Goal: Task Accomplishment & Management: Manage account settings

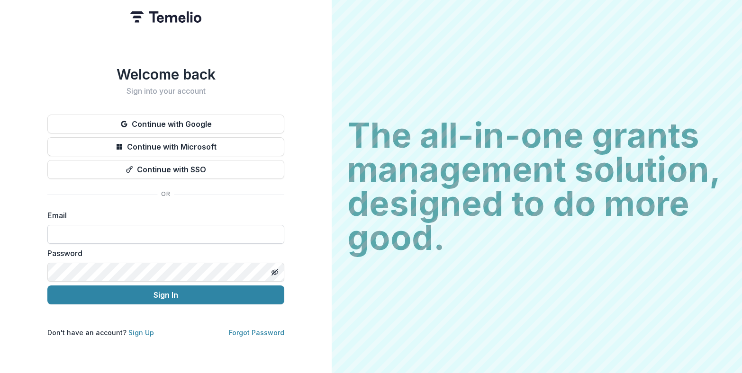
click at [122, 238] on input at bounding box center [165, 234] width 237 height 19
type input "**********"
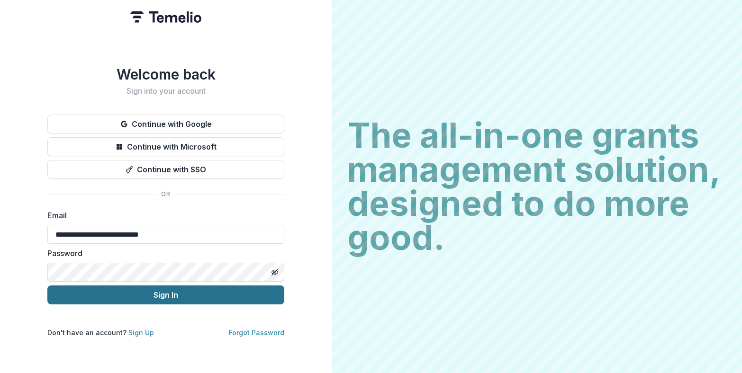
click at [132, 298] on button "Sign In" at bounding box center [165, 295] width 237 height 19
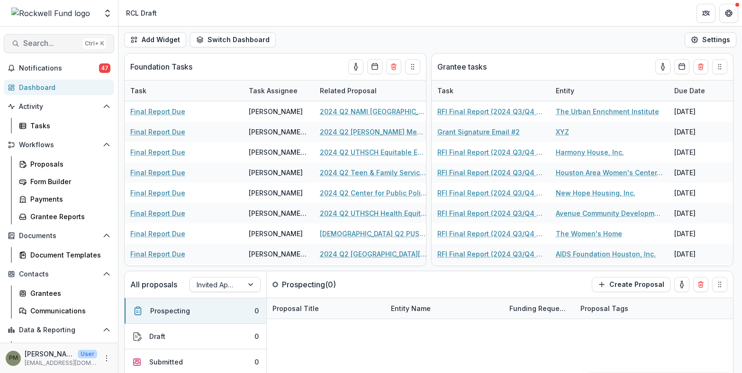
click at [54, 43] on span "Search..." at bounding box center [51, 43] width 56 height 9
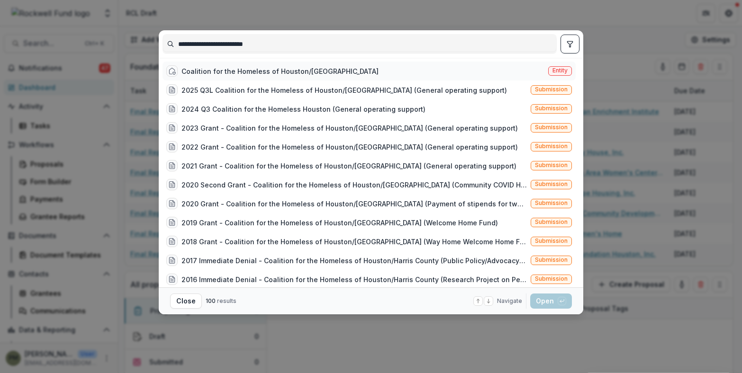
type input "**********"
click at [298, 71] on div "Coalition for the Homeless of Houston/[GEOGRAPHIC_DATA]" at bounding box center [279, 71] width 197 height 10
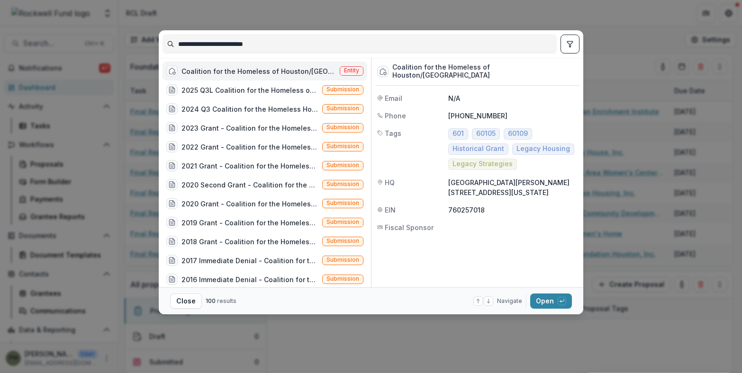
click at [298, 71] on div "Coalition for the Homeless of Houston/[GEOGRAPHIC_DATA]" at bounding box center [258, 71] width 154 height 10
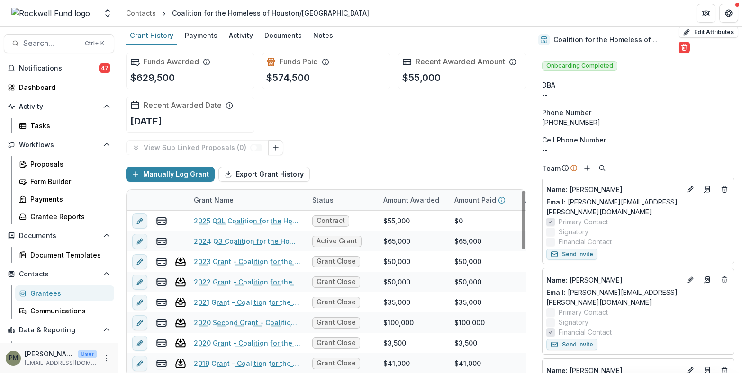
drag, startPoint x: 401, startPoint y: 135, endPoint x: 631, endPoint y: 218, distance: 243.7
click at [401, 135] on div "Funds Awarded $629,500 Funds Paid $574,500 Recent Awarded Amount $55,000 Recent…" at bounding box center [326, 92] width 400 height 95
click at [563, 249] on button "Send Invite" at bounding box center [571, 254] width 51 height 11
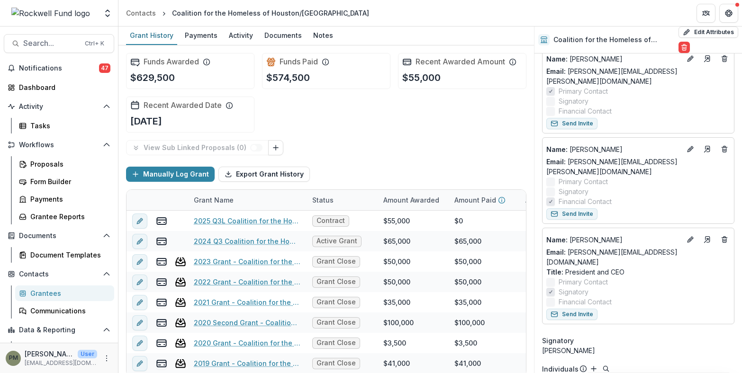
scroll to position [142, 0]
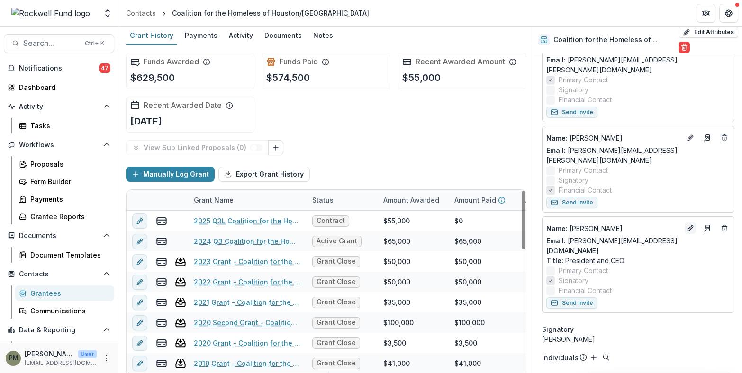
click at [689, 225] on icon "Edit" at bounding box center [690, 229] width 8 height 8
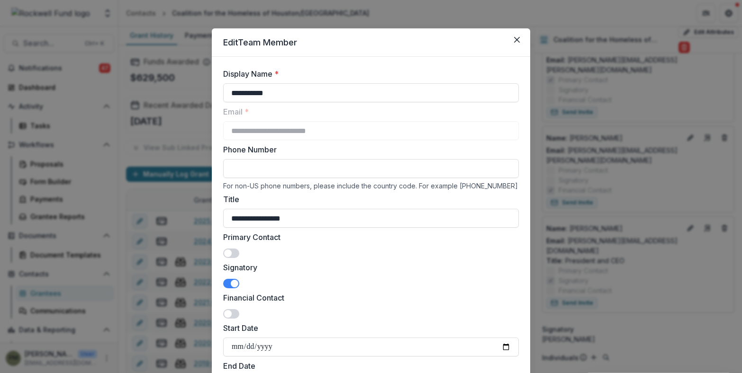
scroll to position [0, 0]
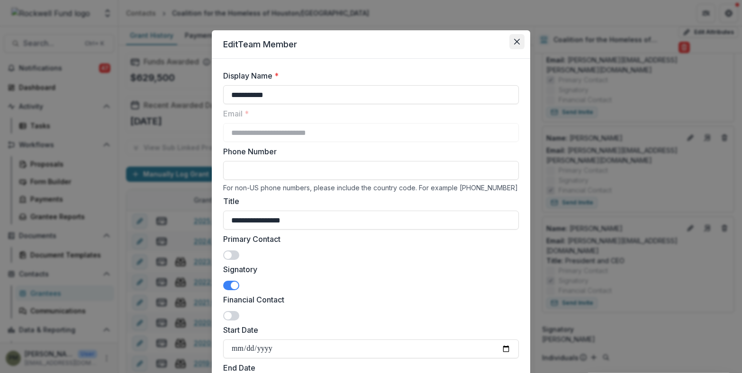
click at [514, 39] on icon "Close" at bounding box center [517, 42] width 6 height 6
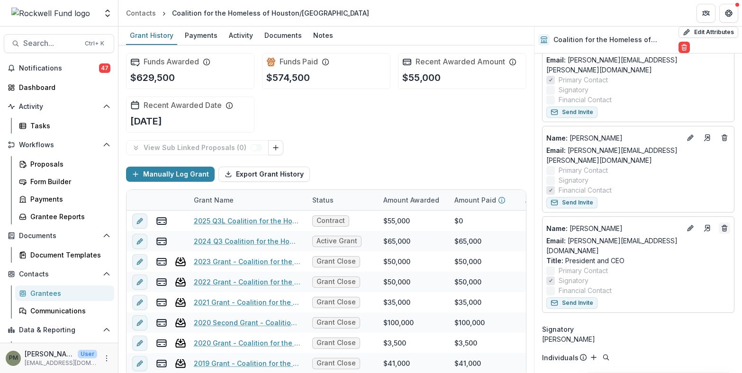
click at [723, 225] on icon "Deletes" at bounding box center [725, 229] width 8 height 8
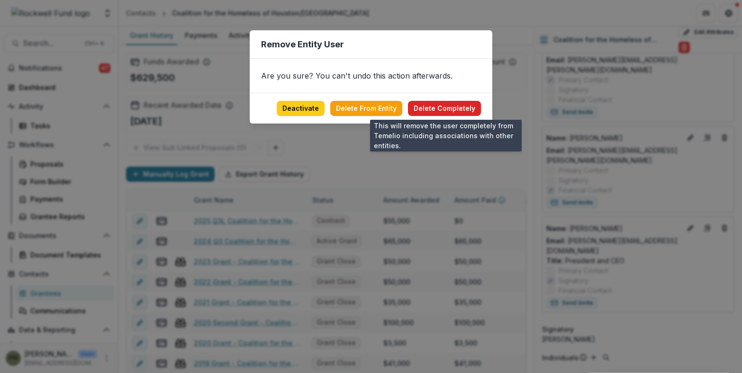
click at [444, 110] on button "Delete Completely" at bounding box center [444, 108] width 73 height 15
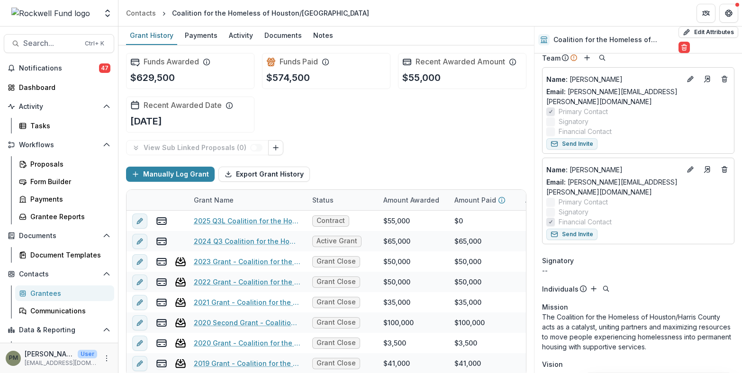
scroll to position [95, 0]
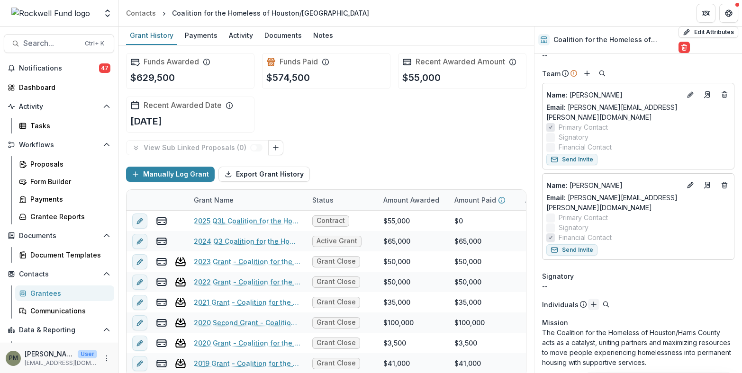
click at [590, 301] on icon "Add" at bounding box center [594, 305] width 8 height 8
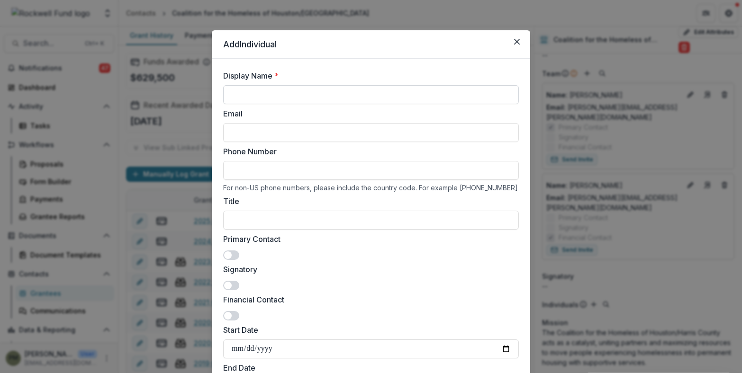
click at [312, 92] on input "Display Name *" at bounding box center [371, 94] width 296 height 19
type input "**********"
click at [227, 285] on span at bounding box center [228, 286] width 8 height 8
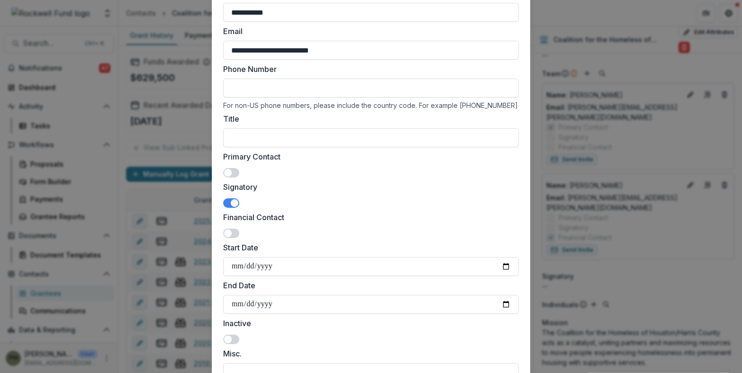
scroll to position [60, 0]
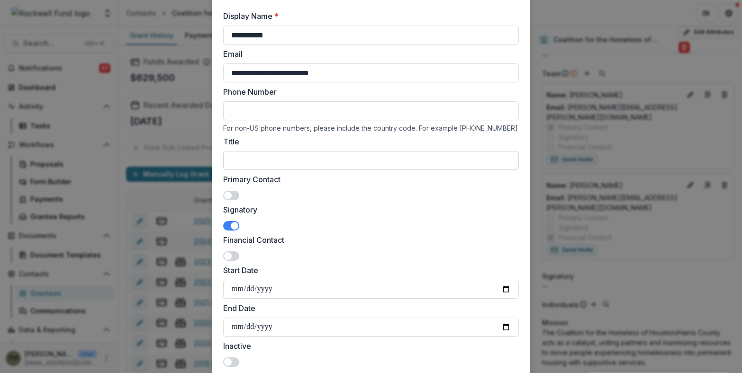
click at [250, 162] on input "Title" at bounding box center [371, 160] width 296 height 19
drag, startPoint x: 256, startPoint y: 150, endPoint x: 259, endPoint y: 157, distance: 7.0
click at [257, 151] on div "Title" at bounding box center [371, 153] width 296 height 34
click at [259, 158] on input "Title" at bounding box center [371, 160] width 296 height 19
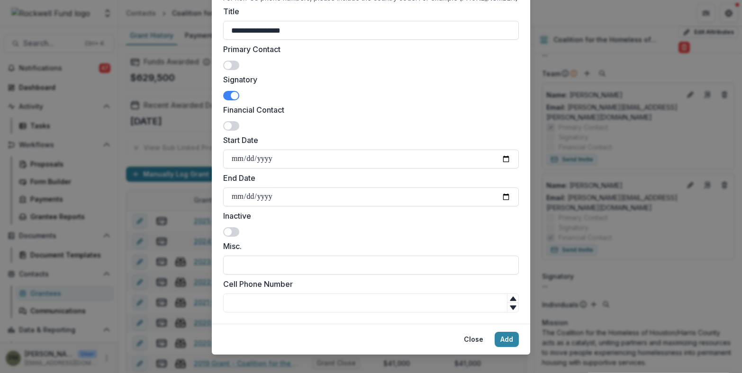
scroll to position [202, 0]
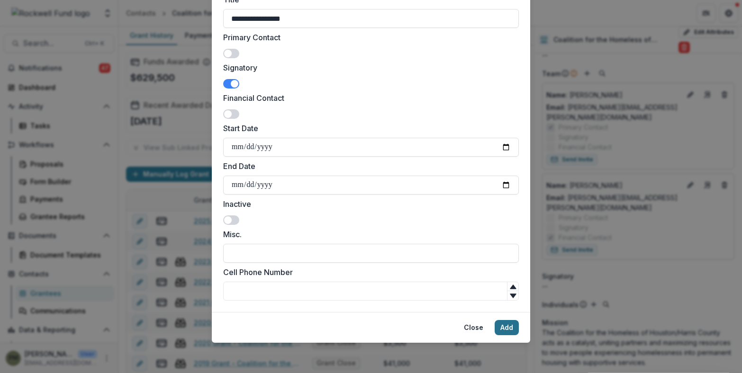
type input "**********"
click at [503, 328] on button "Add" at bounding box center [507, 327] width 24 height 15
